Goal: Transaction & Acquisition: Obtain resource

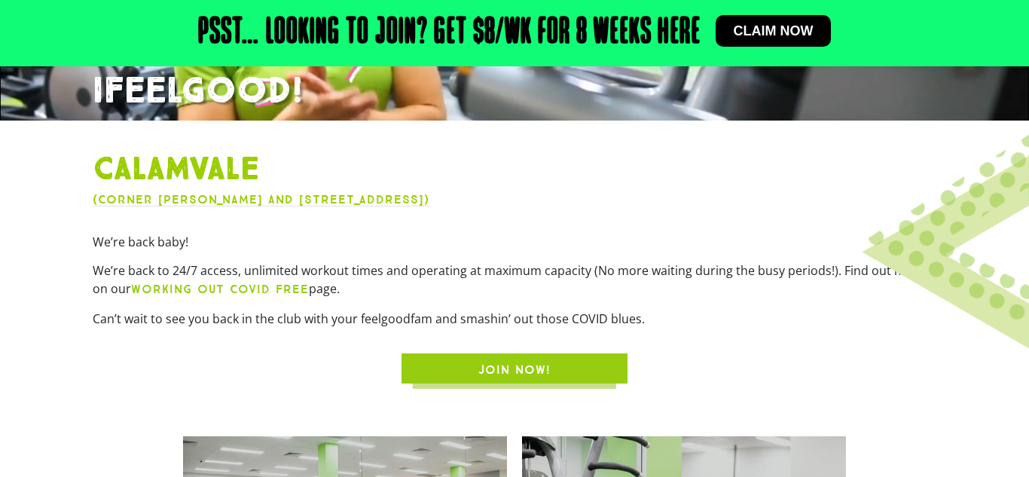
scroll to position [328, 0]
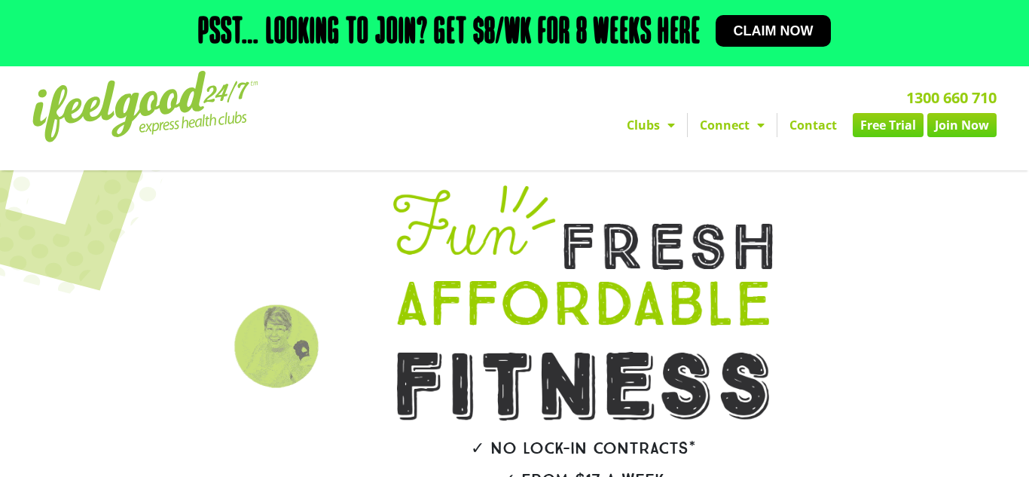
scroll to position [3, 0]
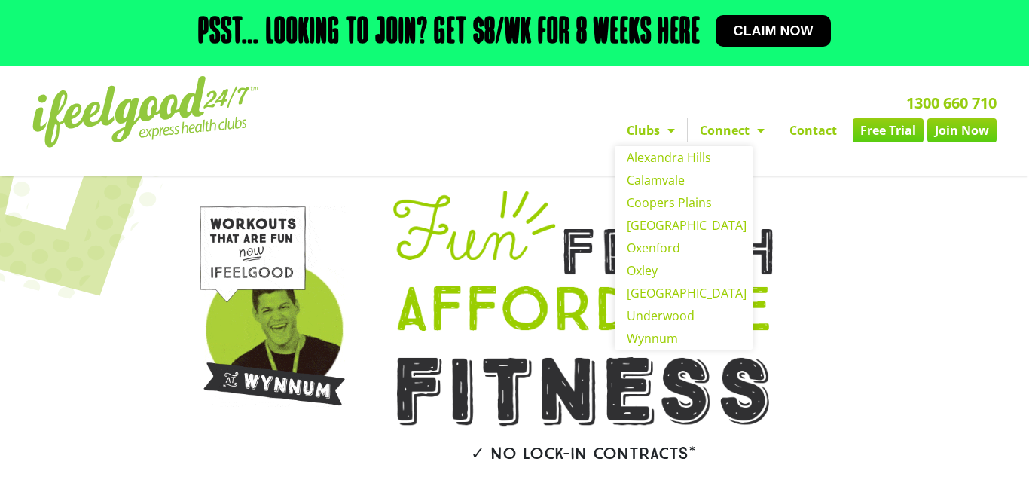
click at [663, 127] on span "Menu" at bounding box center [667, 130] width 15 height 27
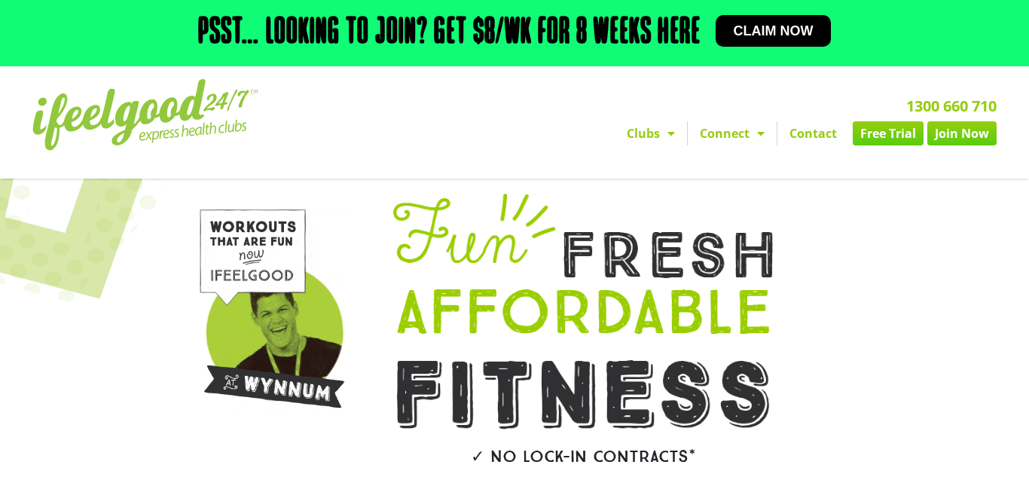
click at [663, 127] on span "Menu" at bounding box center [667, 133] width 15 height 27
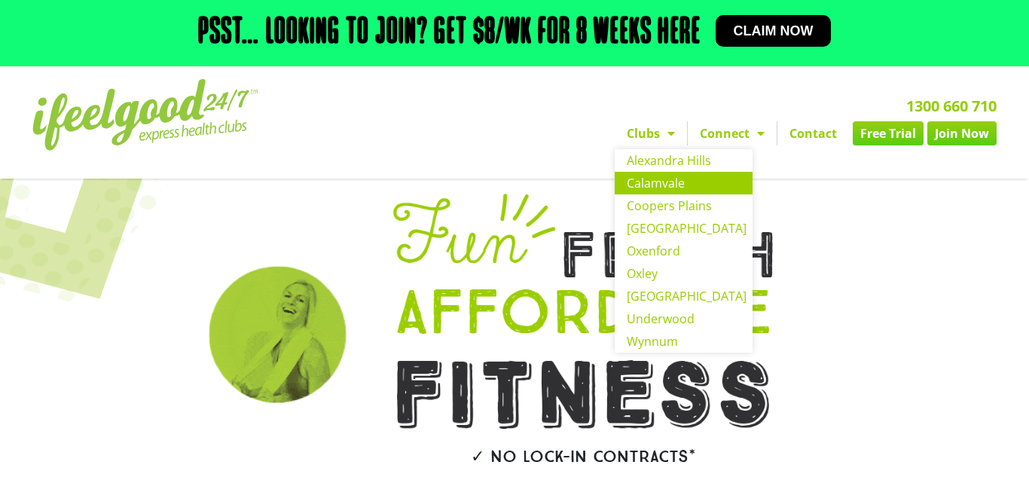
click at [661, 184] on link "Calamvale" at bounding box center [684, 183] width 138 height 23
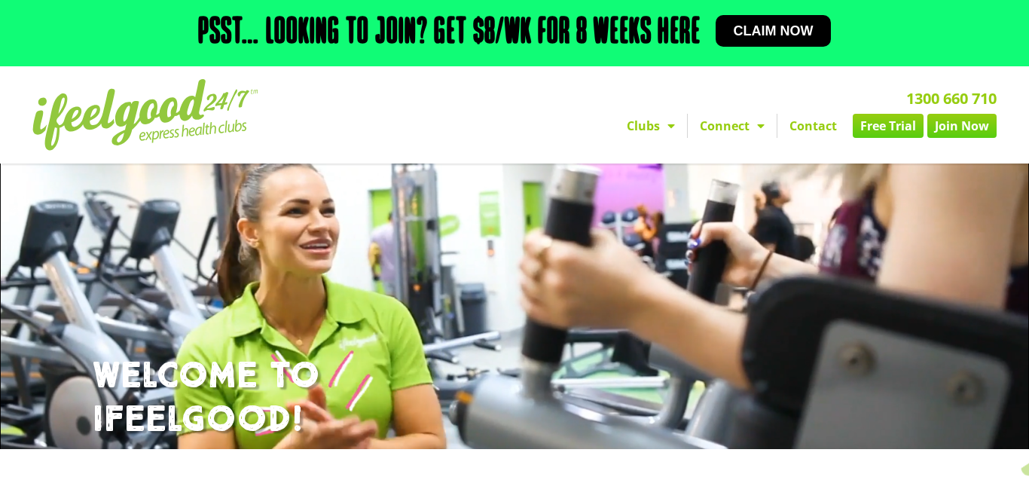
click at [799, 331] on div at bounding box center [679, 357] width 1028 height 752
click at [869, 128] on link "Free Trial" at bounding box center [888, 126] width 71 height 24
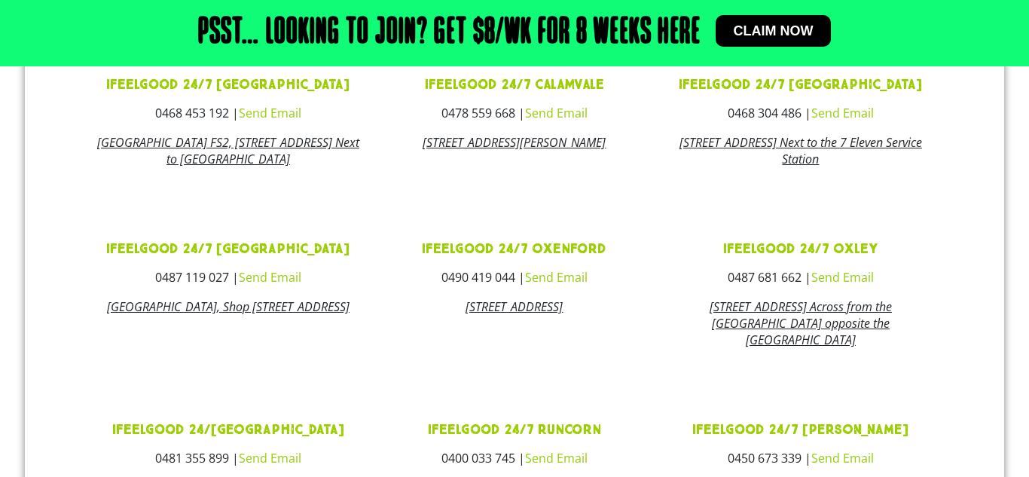
scroll to position [651, 0]
